Goal: Transaction & Acquisition: Purchase product/service

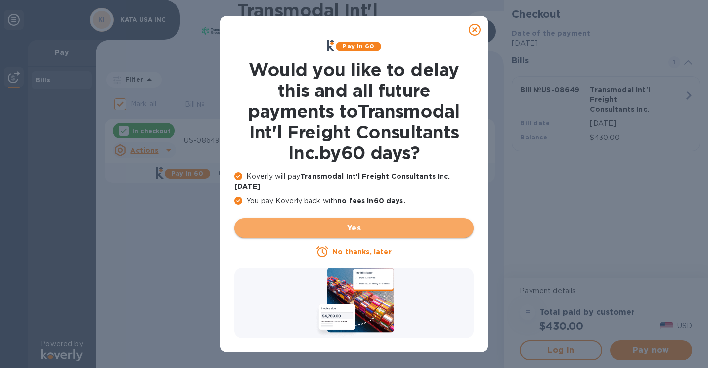
click at [420, 222] on span "Yes" at bounding box center [353, 228] width 223 height 12
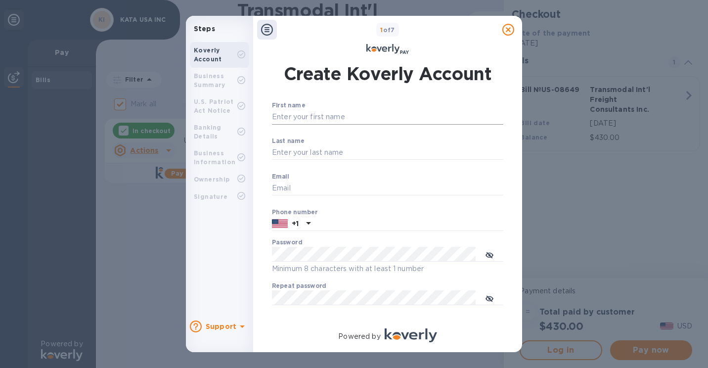
click at [330, 115] on input "First name" at bounding box center [387, 117] width 231 height 15
type input "[PERSON_NAME]"
type input "Teng"
type input "[PERSON_NAME][EMAIL_ADDRESS][DOMAIN_NAME]"
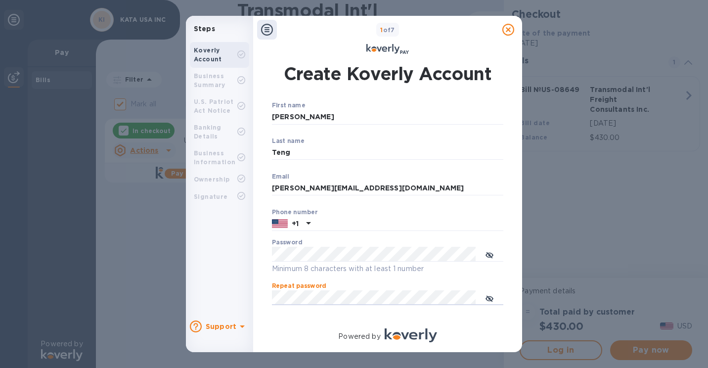
scroll to position [136, 0]
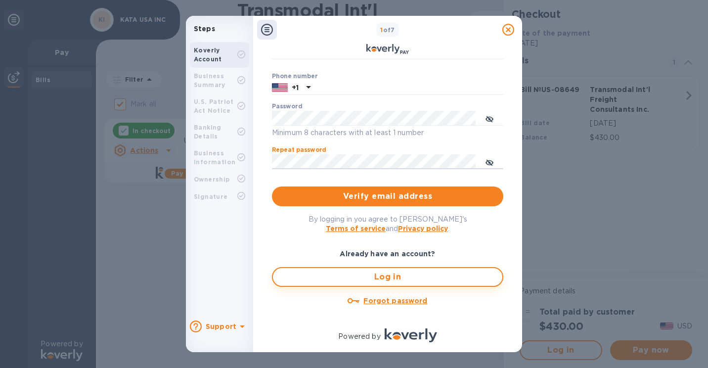
click at [390, 281] on span "Log in" at bounding box center [388, 277] width 214 height 12
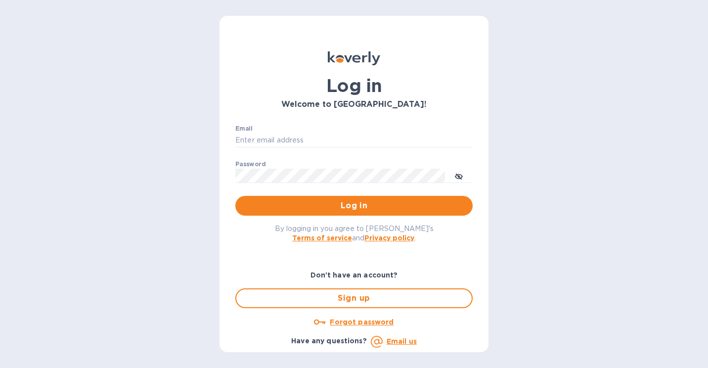
type input "[PERSON_NAME][EMAIL_ADDRESS][DOMAIN_NAME]"
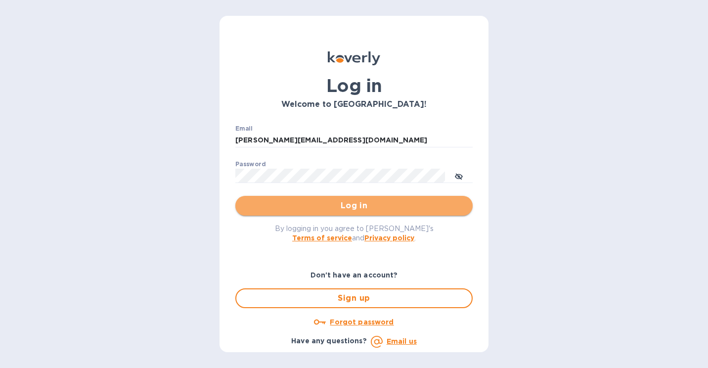
click at [357, 206] on span "Log in" at bounding box center [353, 206] width 221 height 12
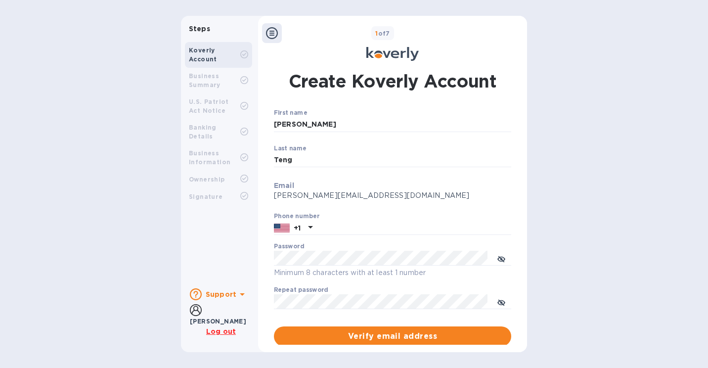
scroll to position [116, 0]
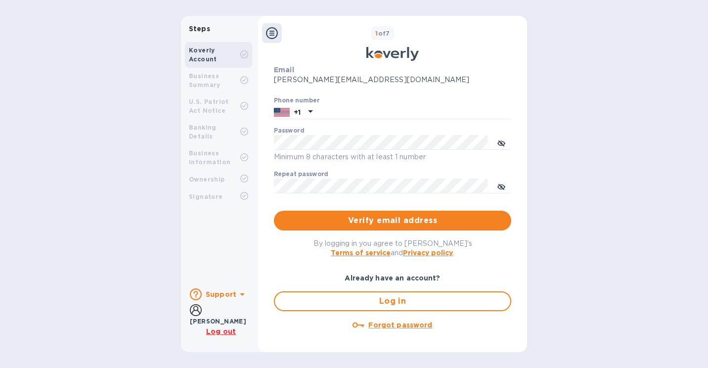
click at [407, 301] on span "Log in" at bounding box center [392, 301] width 219 height 12
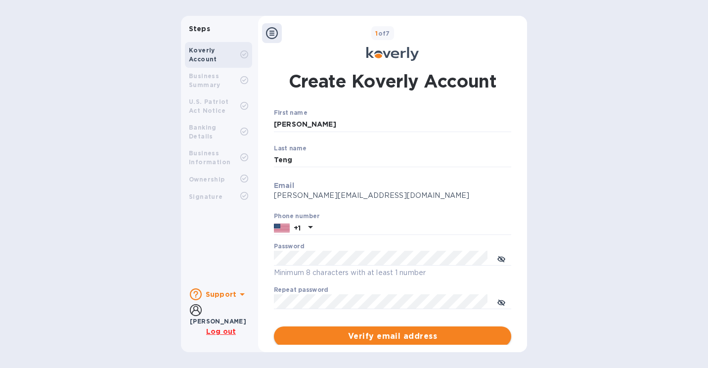
click at [424, 331] on span "Verify email address" at bounding box center [392, 336] width 221 height 12
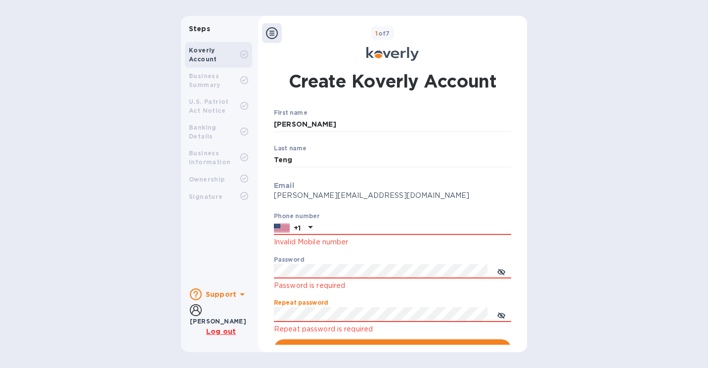
scroll to position [129, 0]
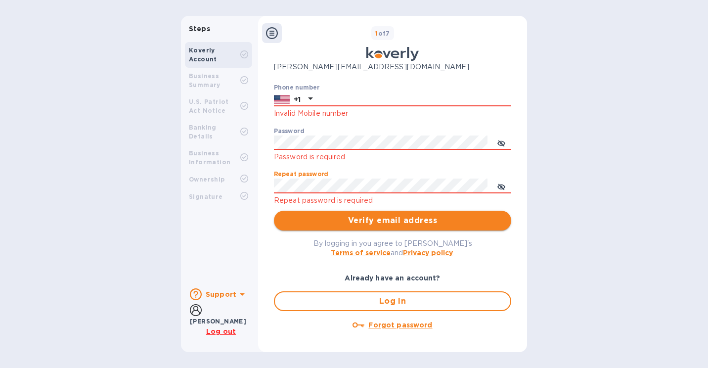
click at [392, 225] on span "Verify email address" at bounding box center [392, 221] width 221 height 12
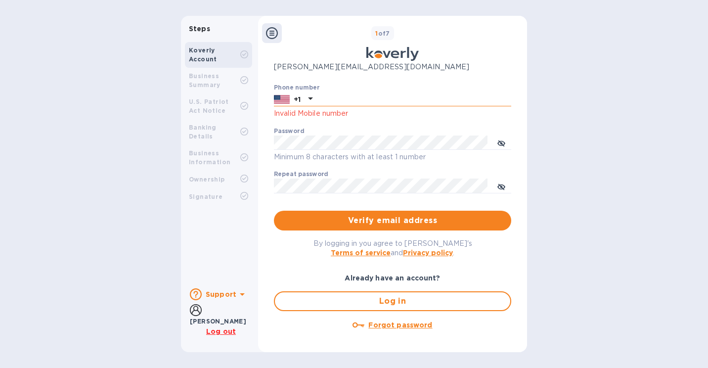
click at [346, 98] on input "text" at bounding box center [413, 99] width 195 height 15
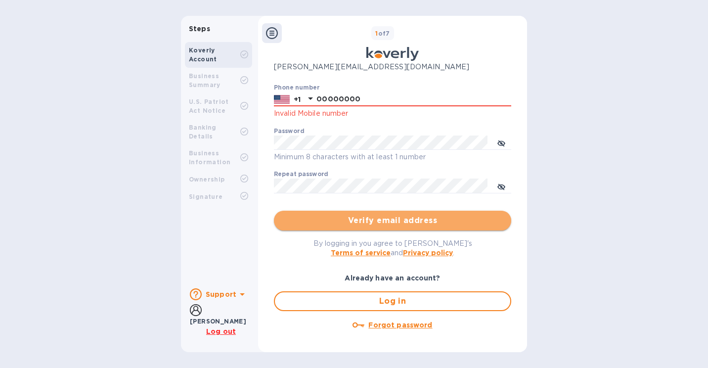
click at [436, 218] on span "Verify email address" at bounding box center [392, 221] width 221 height 12
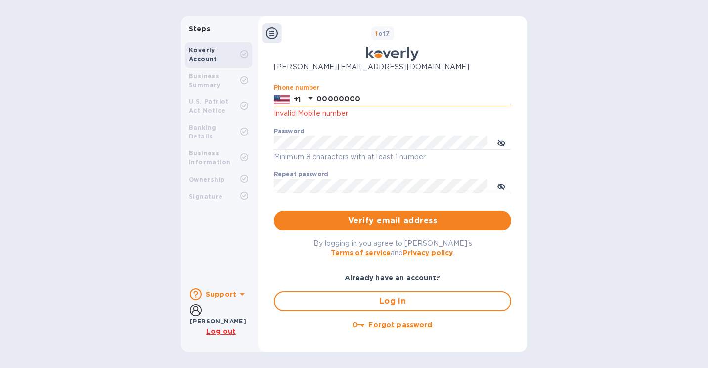
drag, startPoint x: 362, startPoint y: 98, endPoint x: 330, endPoint y: 100, distance: 32.2
click at [306, 97] on div "[PHONE_NUMBER]" at bounding box center [392, 99] width 237 height 15
type input "8888888888"
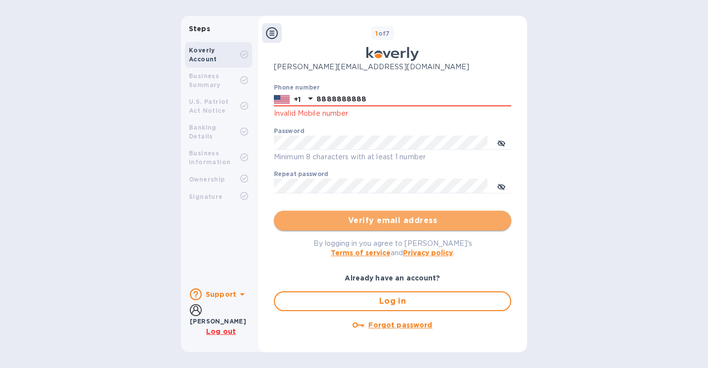
click at [421, 222] on span "Verify email address" at bounding box center [392, 221] width 221 height 12
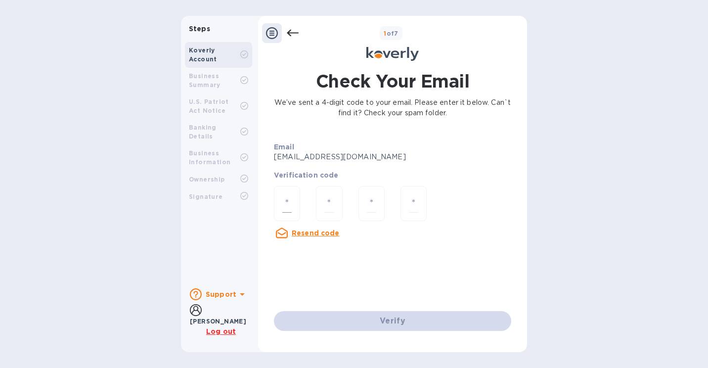
click at [288, 209] on input "number" at bounding box center [286, 203] width 9 height 18
type input "1"
type input "7"
type input "1"
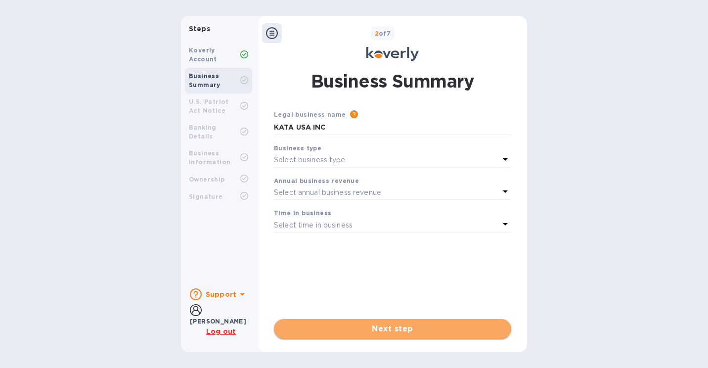
click at [410, 333] on span "Next step" at bounding box center [392, 329] width 221 height 12
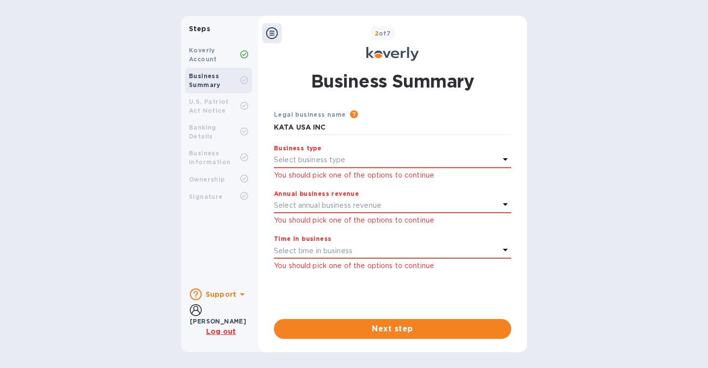
click at [232, 296] on b "Support" at bounding box center [221, 294] width 31 height 8
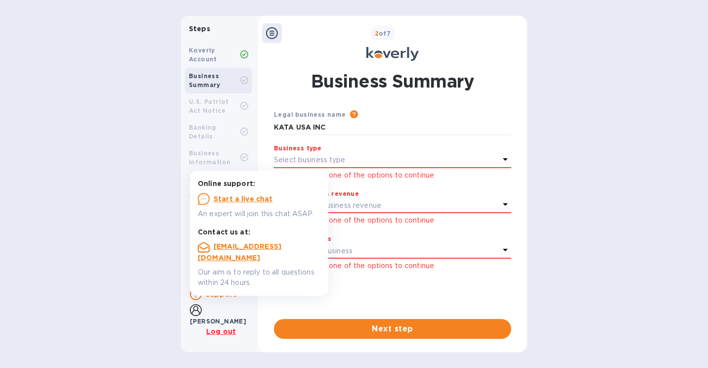
click at [210, 48] on b "Koverly Account" at bounding box center [203, 54] width 28 height 16
click at [513, 78] on div "Business Summary Legal business name Please provide the legal name that appears…" at bounding box center [392, 204] width 247 height 270
click at [569, 65] on div "Steps Koverly Account Business Summary U.S. Patriot Act Notice Banking Details …" at bounding box center [354, 184] width 708 height 336
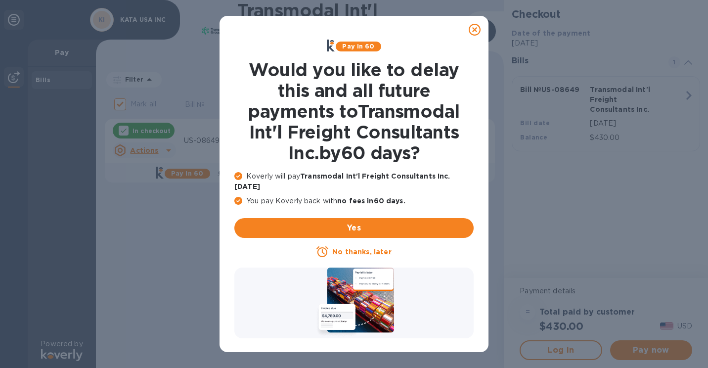
click at [365, 248] on u "No thanks, later" at bounding box center [361, 252] width 59 height 8
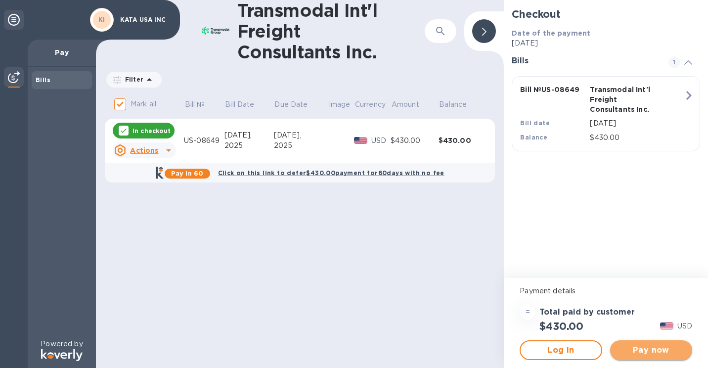
click at [647, 352] on span "Pay now" at bounding box center [651, 350] width 66 height 12
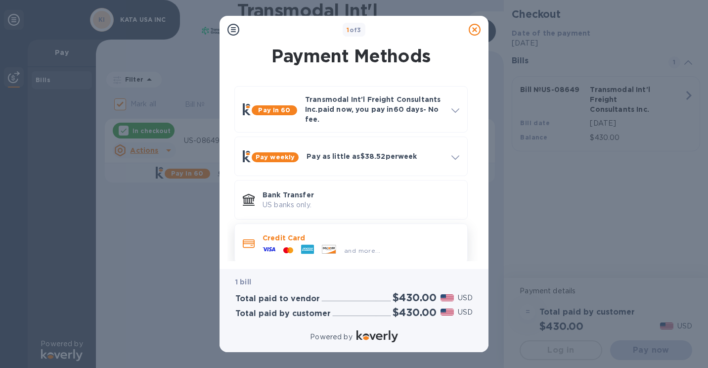
scroll to position [9, 0]
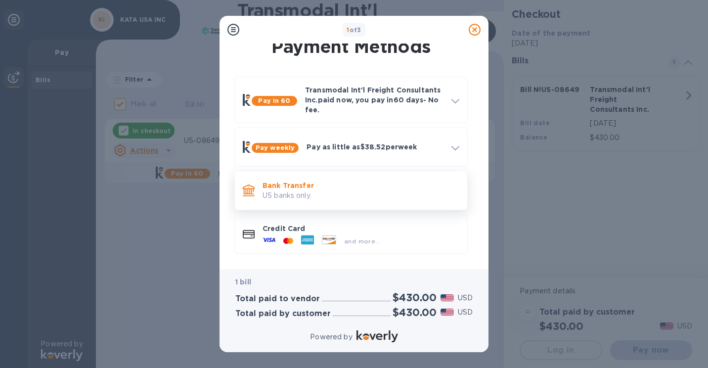
click at [413, 190] on p "US banks only." at bounding box center [361, 195] width 197 height 10
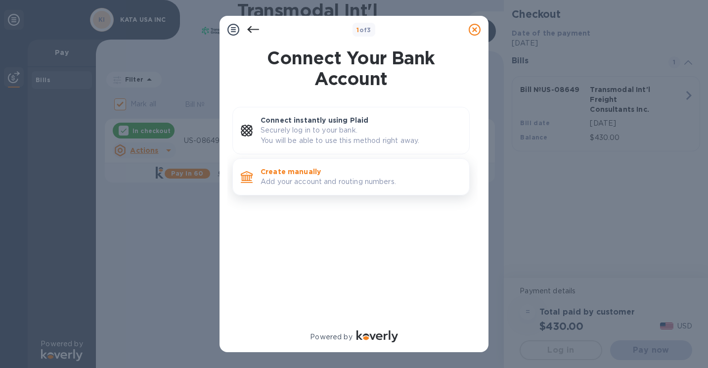
scroll to position [0, 0]
click at [264, 174] on p "Create manually" at bounding box center [361, 172] width 201 height 10
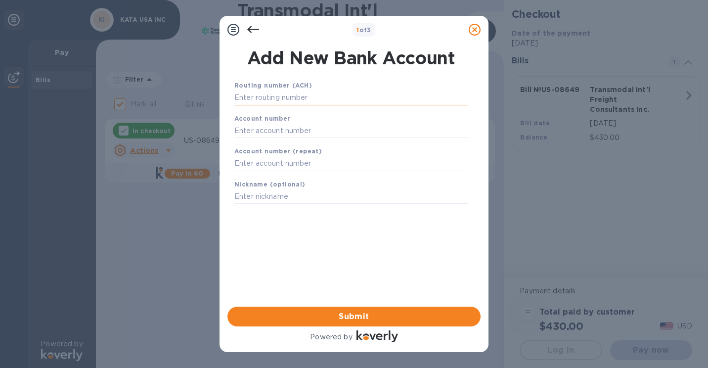
click at [265, 92] on input "text" at bounding box center [350, 97] width 233 height 15
paste input "081000032"
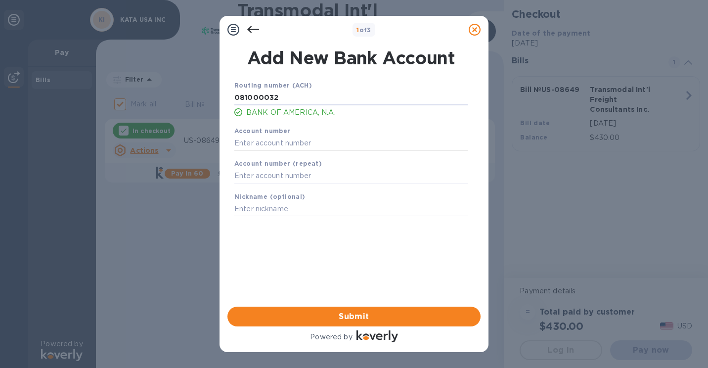
type input "081000032"
click at [305, 144] on input "text" at bounding box center [350, 142] width 233 height 15
paste input "354012556641"
type input "354012556641"
click at [278, 175] on input "text" at bounding box center [350, 176] width 233 height 15
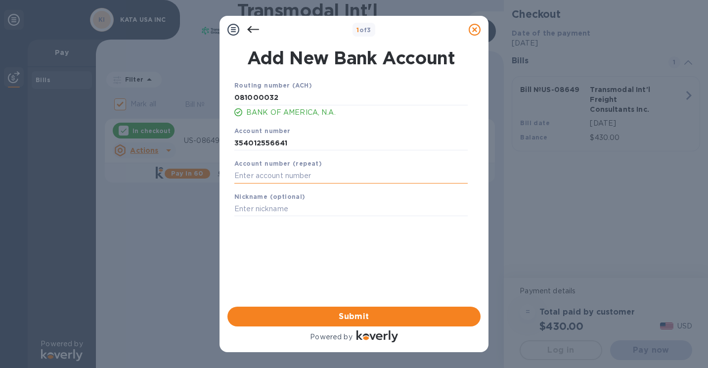
paste input "354012556641"
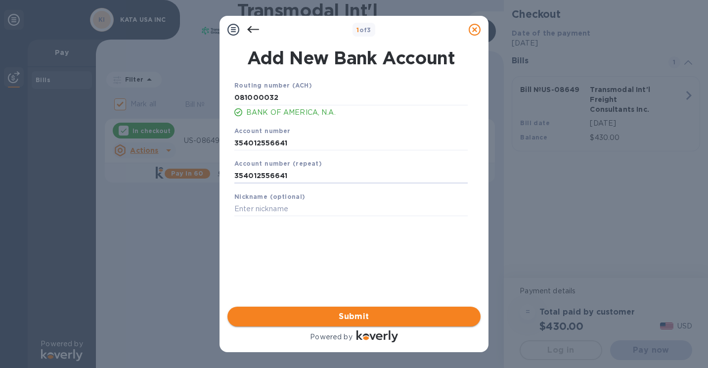
type input "354012556641"
click at [362, 318] on span "Submit" at bounding box center [353, 316] width 237 height 12
